Goal: Find specific page/section: Find specific page/section

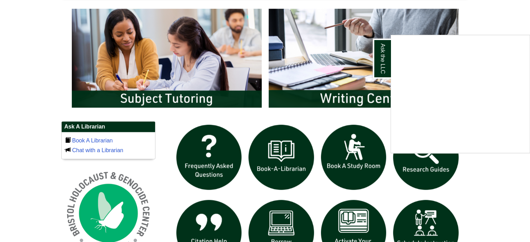
scroll to position [388, 0]
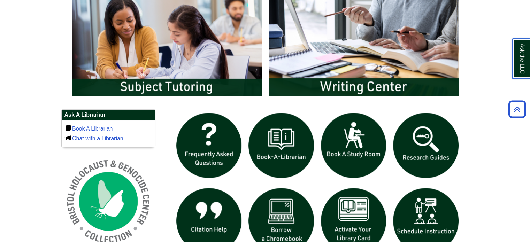
click at [521, 52] on link "Ask the LLC" at bounding box center [522, 59] width 18 height 40
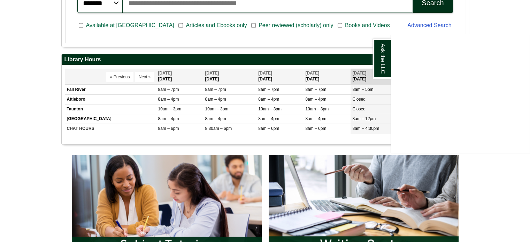
scroll to position [214, 0]
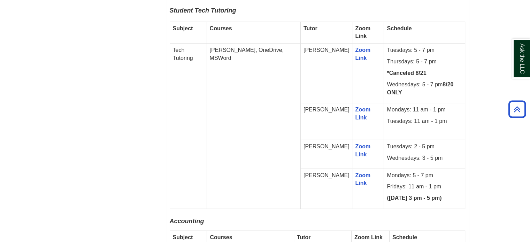
scroll to position [523, 0]
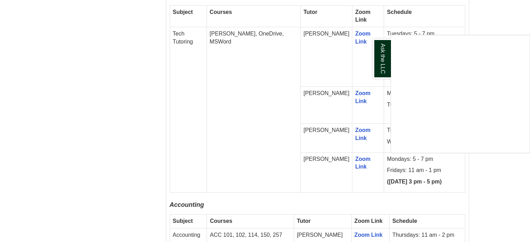
click at [343, 134] on div "Ask the LLC" at bounding box center [265, 121] width 530 height 242
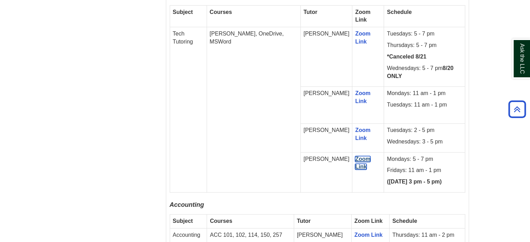
click at [355, 156] on link "Zoom Link" at bounding box center [362, 163] width 15 height 14
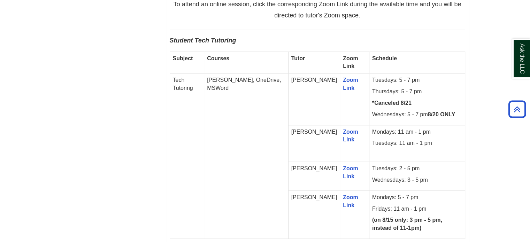
scroll to position [523, 0]
